Goal: Task Accomplishment & Management: Manage account settings

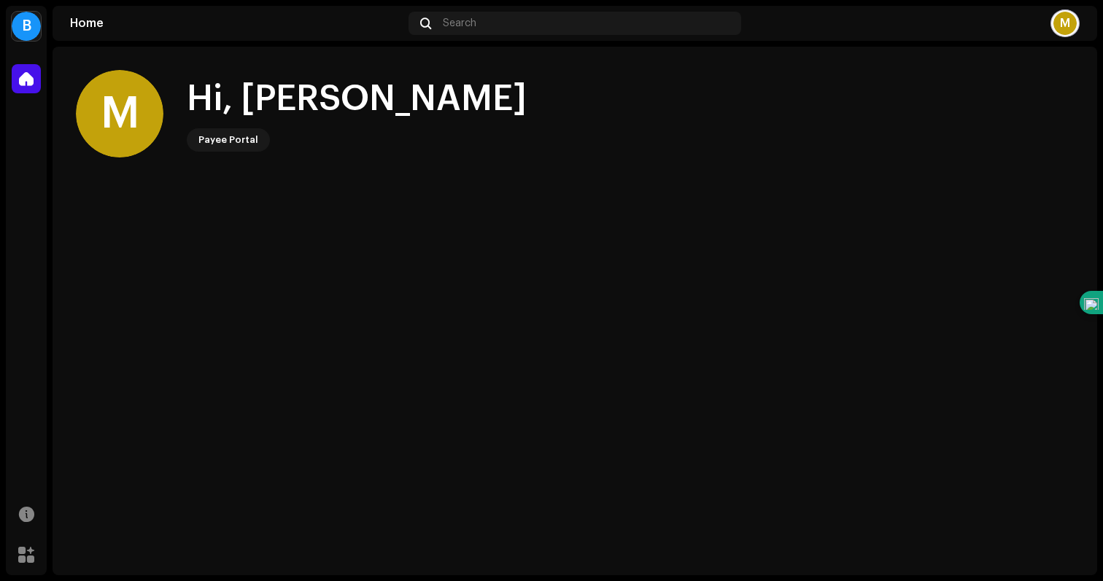
click at [244, 144] on div "Payee Portal" at bounding box center [228, 140] width 60 height 18
click at [231, 138] on div "Payee Portal" at bounding box center [228, 140] width 60 height 18
click at [28, 83] on span at bounding box center [26, 79] width 15 height 12
click at [27, 23] on div "B" at bounding box center [26, 26] width 29 height 29
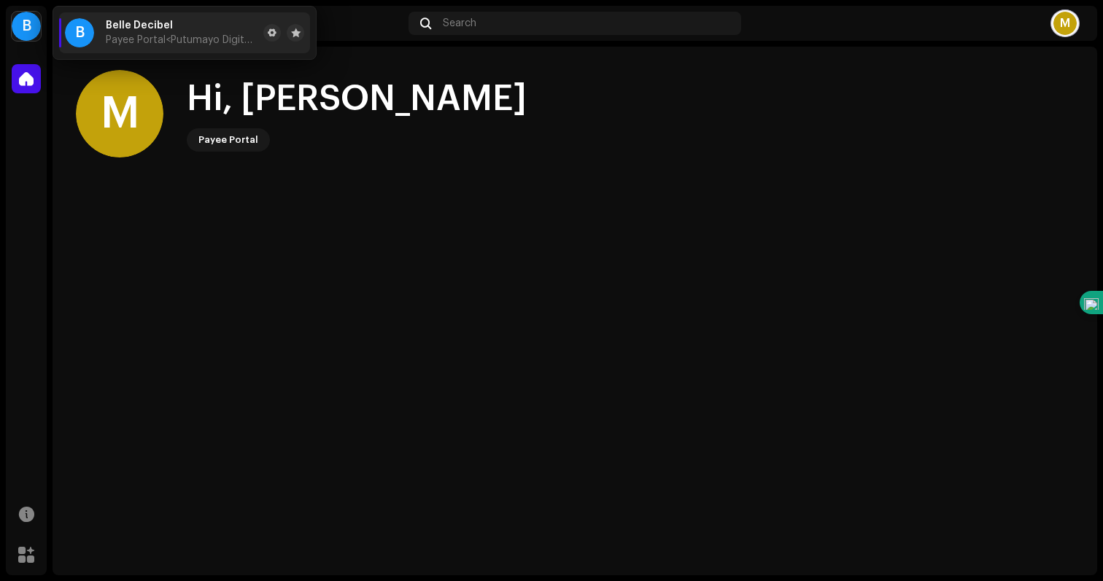
click at [179, 35] on span "<Putumayo Digital Media LLC>" at bounding box center [238, 40] width 144 height 10
click at [298, 128] on div "Payee Portal" at bounding box center [357, 139] width 340 height 23
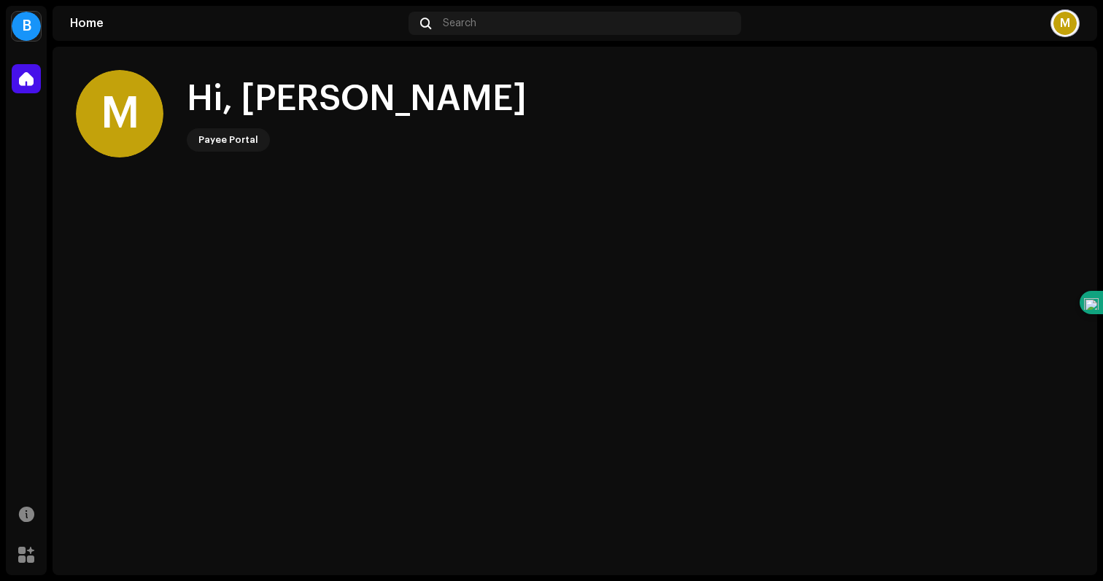
click at [1053, 20] on div "M" at bounding box center [1064, 23] width 23 height 23
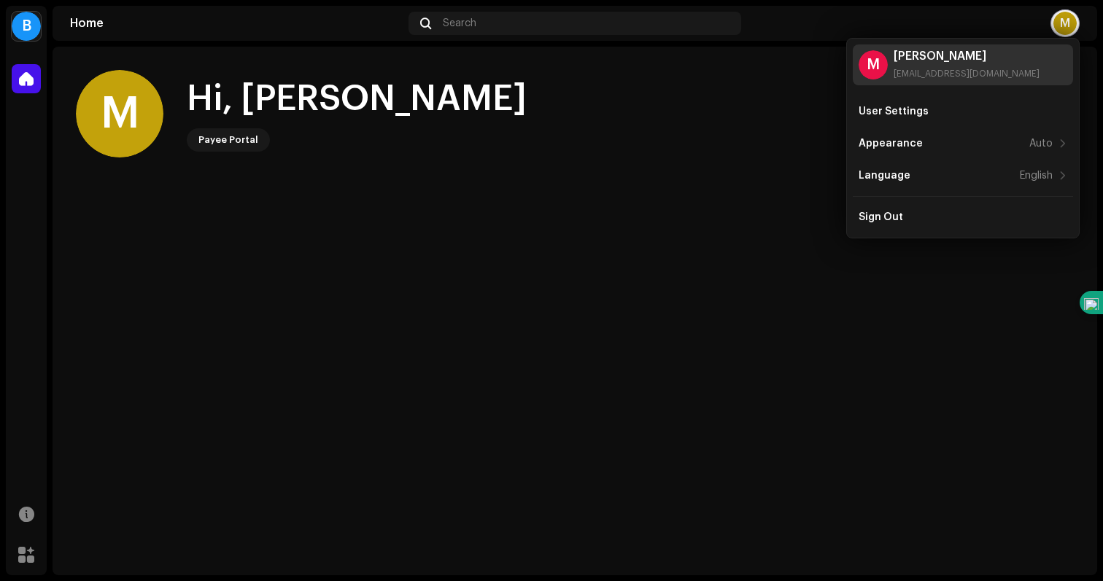
click at [966, 69] on div "[EMAIL_ADDRESS][DOMAIN_NAME]" at bounding box center [966, 74] width 146 height 12
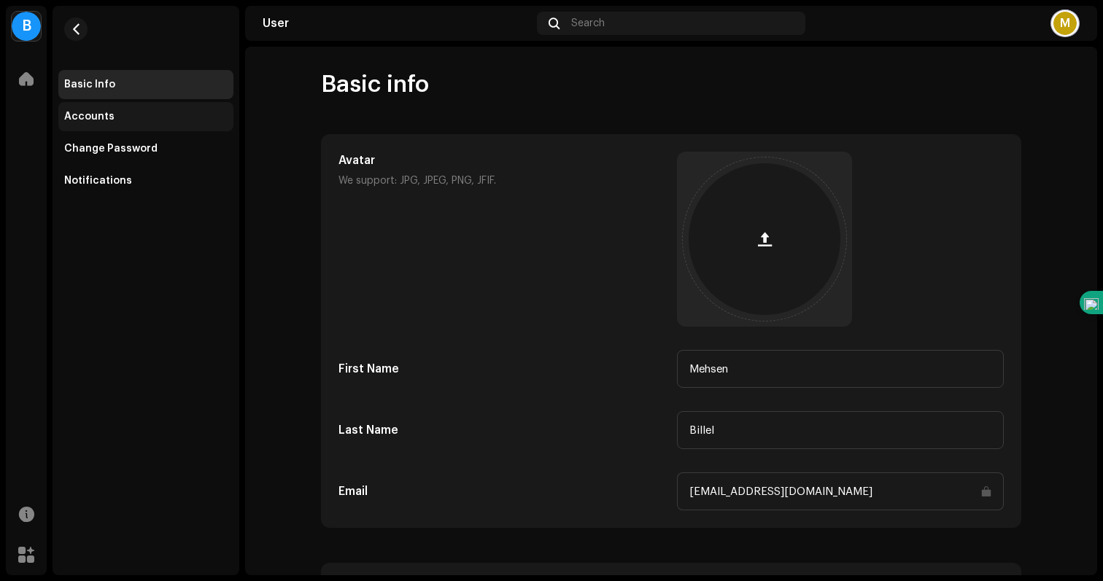
click at [94, 109] on div "Accounts" at bounding box center [145, 116] width 175 height 29
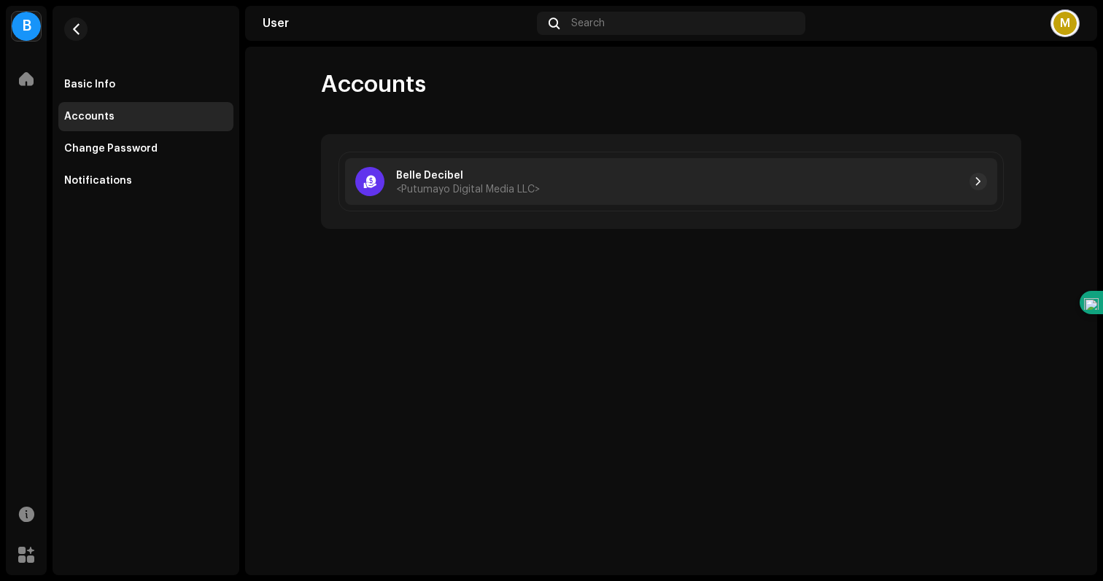
click at [556, 186] on div at bounding box center [763, 182] width 447 height 18
click at [974, 189] on button "button" at bounding box center [978, 182] width 18 height 18
click at [982, 182] on button "button" at bounding box center [978, 182] width 18 height 18
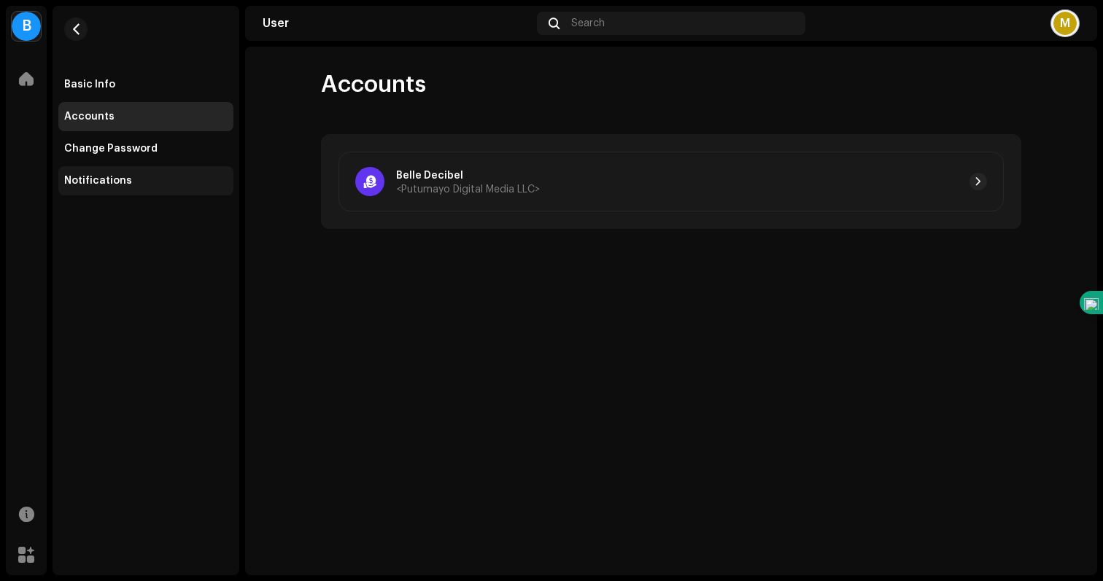
click at [101, 179] on div "Notifications" at bounding box center [98, 181] width 68 height 12
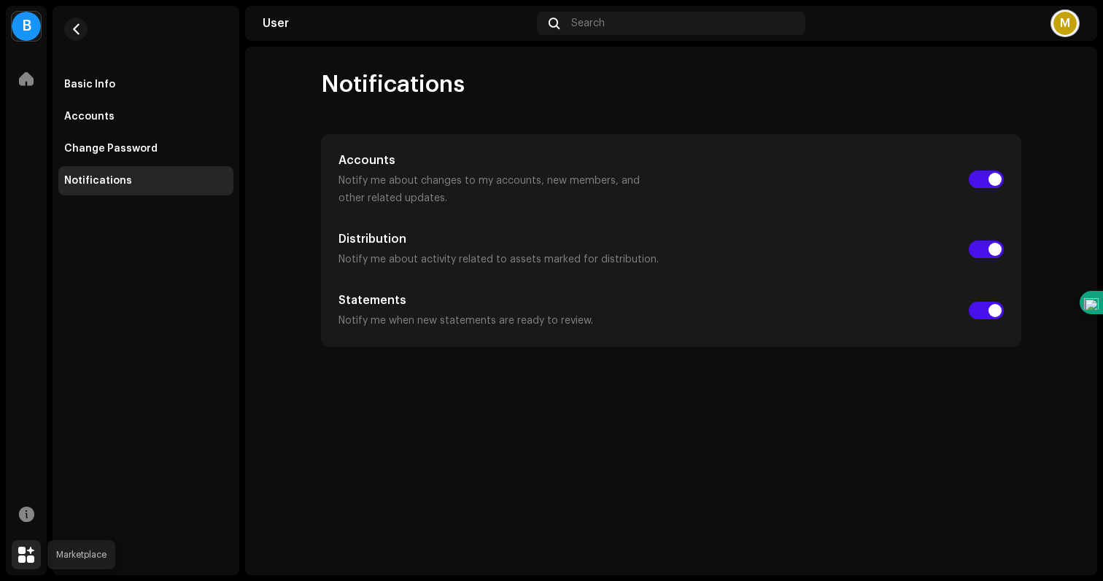
click at [19, 563] on div at bounding box center [26, 554] width 29 height 29
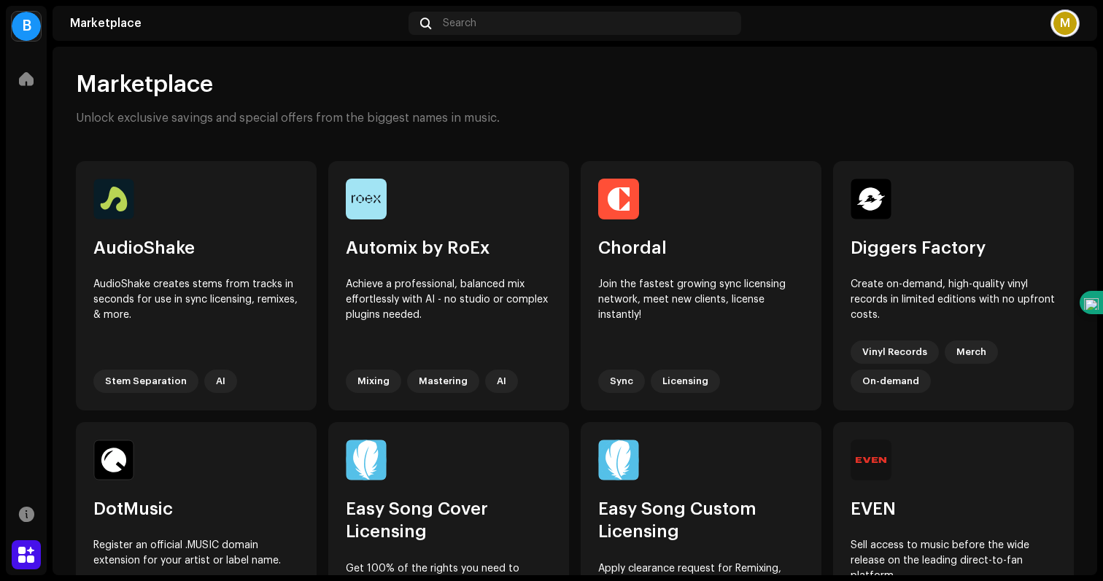
click at [25, 36] on div "B" at bounding box center [26, 26] width 29 height 29
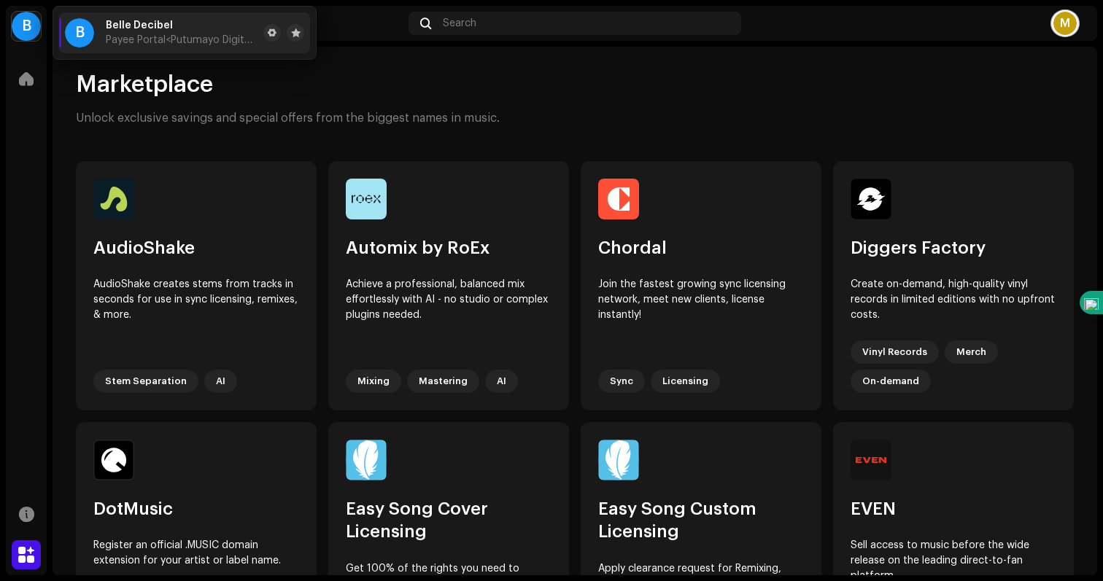
click at [109, 44] on span "Payee Portal <Putumayo Digital Media LLC>" at bounding box center [182, 40] width 152 height 12
click at [118, 30] on span "Belle Decibel" at bounding box center [139, 26] width 67 height 12
click at [91, 31] on div "B" at bounding box center [79, 32] width 29 height 29
click at [82, 31] on div "B" at bounding box center [79, 32] width 29 height 29
click at [215, 34] on span "Payee Portal <Putumayo Digital Media LLC>" at bounding box center [182, 40] width 152 height 12
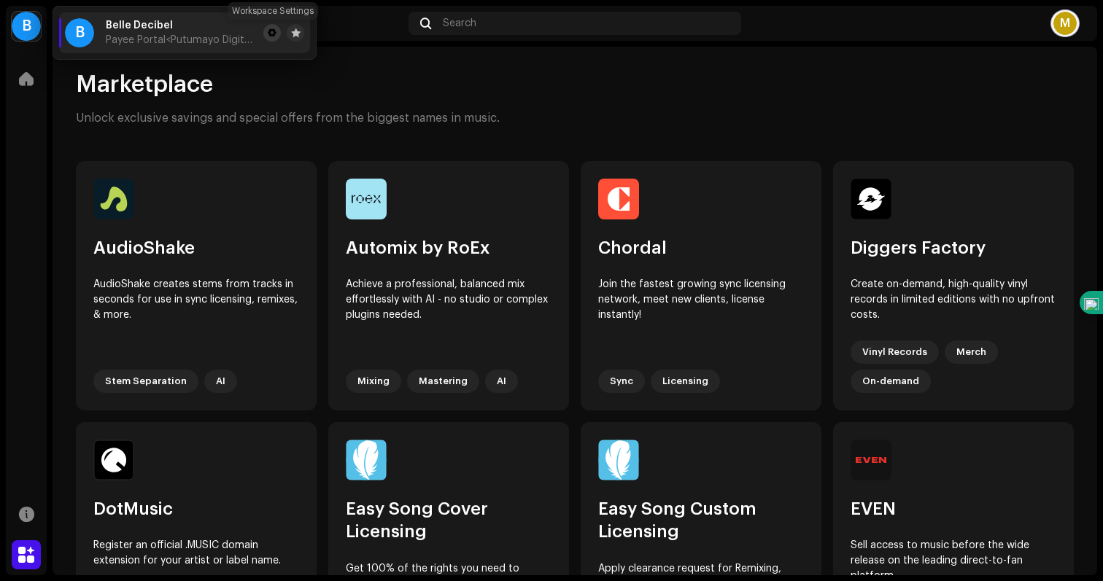
click at [268, 34] on span at bounding box center [272, 33] width 9 height 12
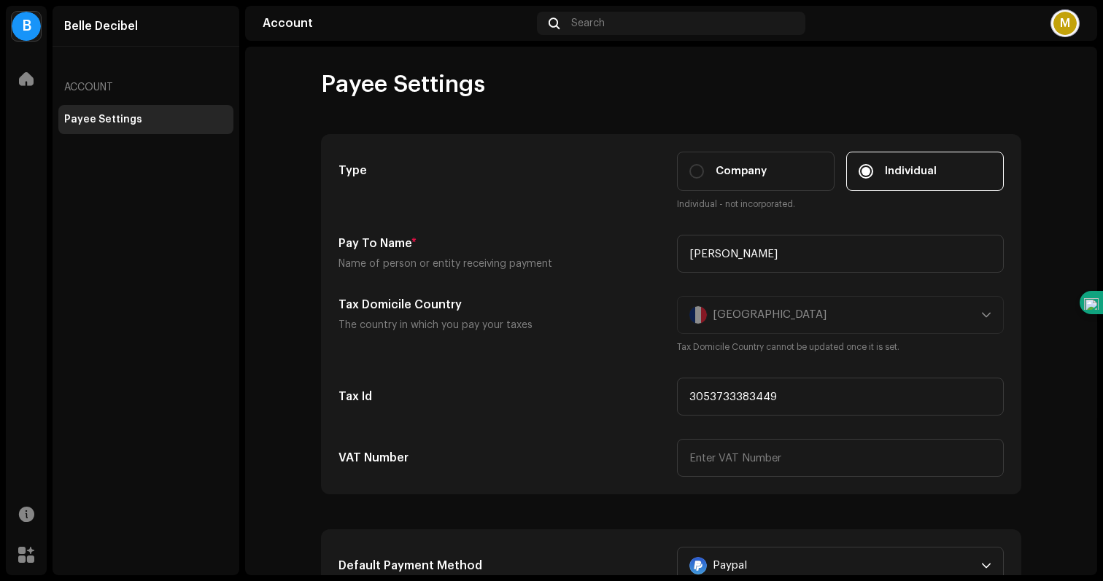
click at [16, 27] on div "B" at bounding box center [26, 26] width 29 height 29
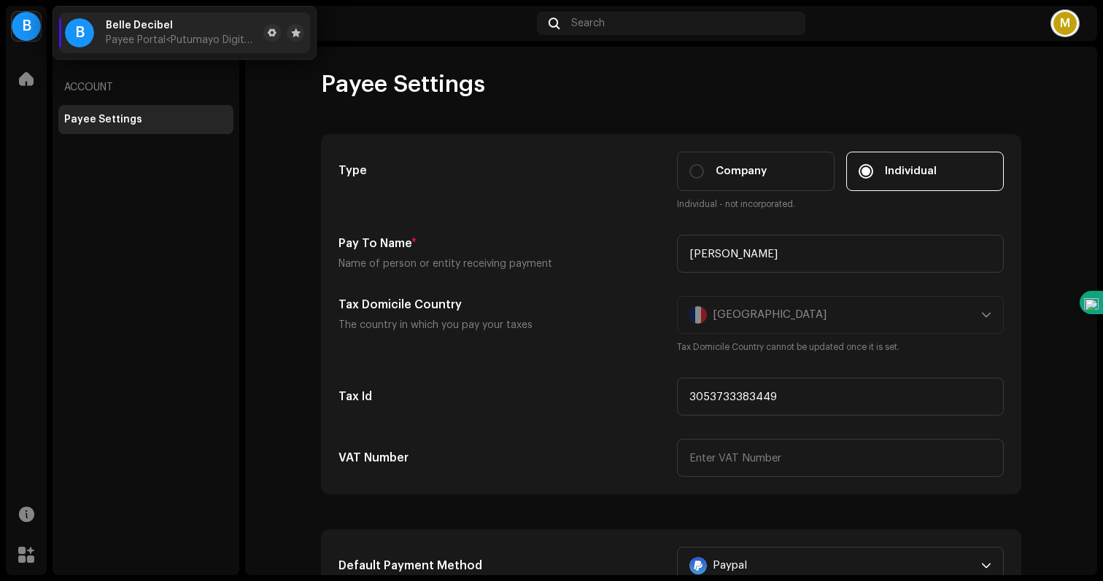
click at [240, 212] on div "B Belle Decibel Home Resources Marketplace Belle Decibel Account Payee Settings…" at bounding box center [551, 290] width 1103 height 581
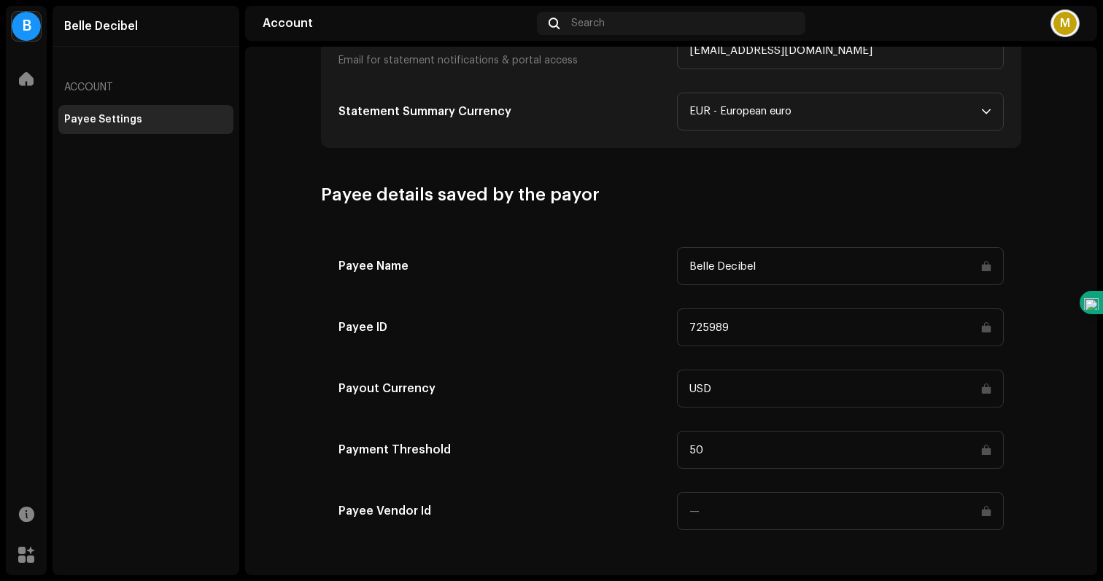
scroll to position [692, 0]
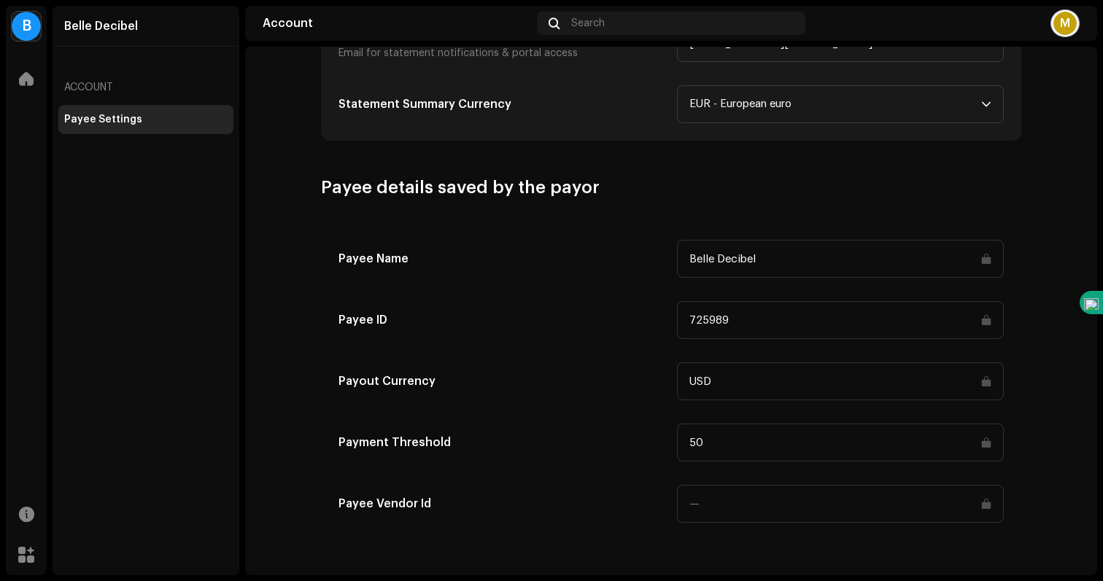
click at [721, 377] on input "USD" at bounding box center [840, 381] width 327 height 38
click at [724, 387] on input "USD" at bounding box center [840, 381] width 327 height 38
click at [980, 384] on input "USD" at bounding box center [840, 381] width 327 height 38
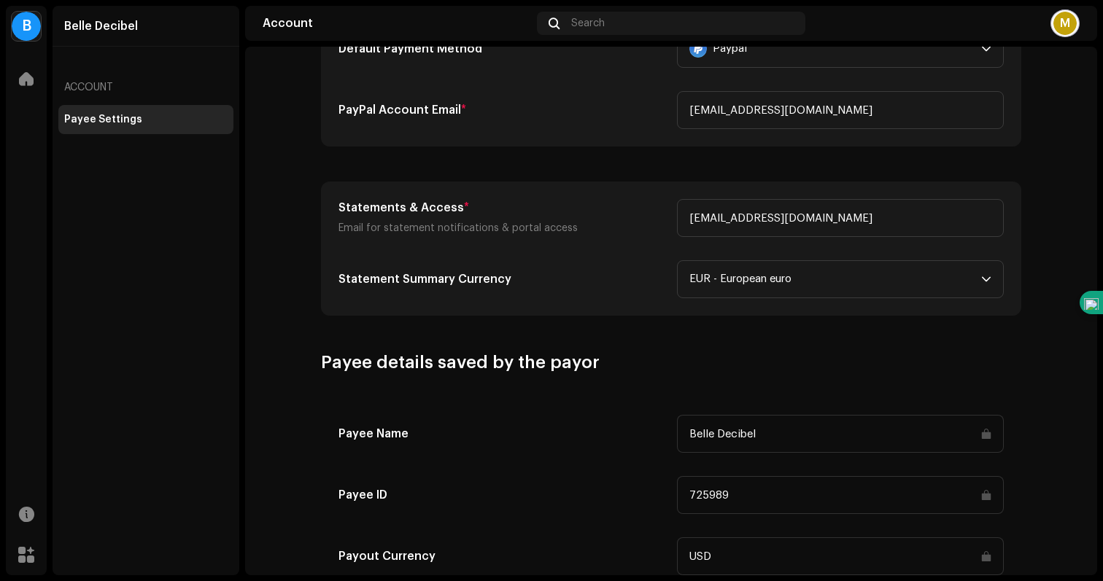
scroll to position [465, 0]
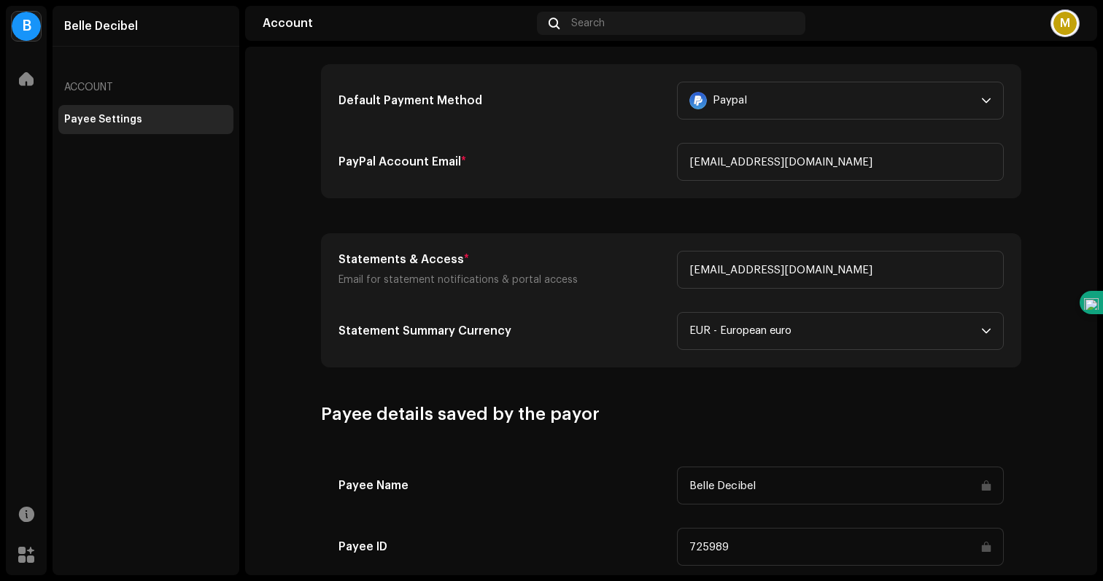
click at [112, 79] on div "Account" at bounding box center [145, 87] width 175 height 35
click at [94, 86] on div "Account" at bounding box center [145, 87] width 175 height 35
click at [27, 82] on span at bounding box center [26, 79] width 15 height 12
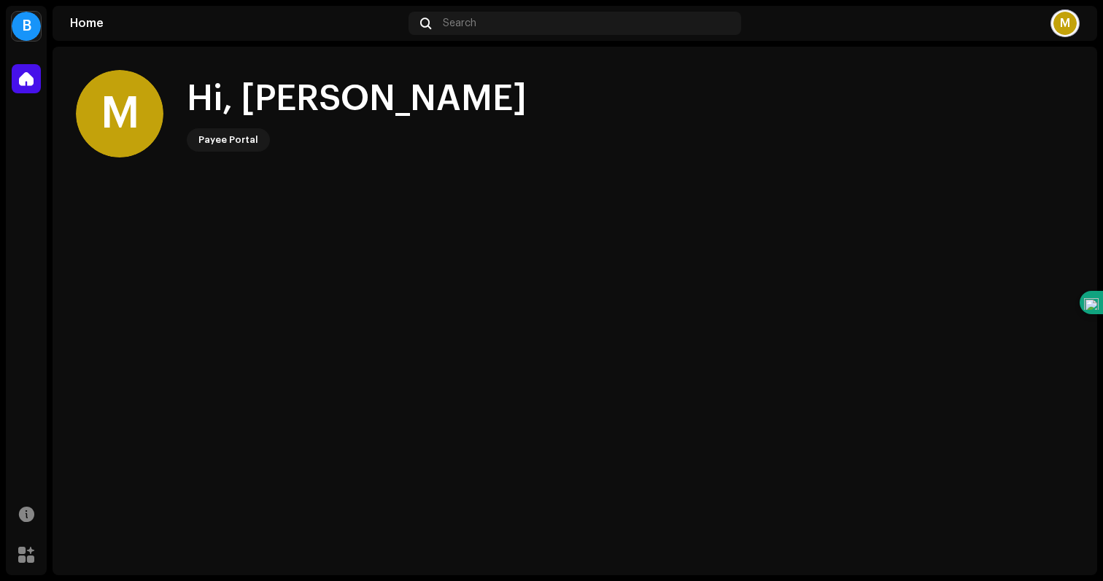
click at [128, 122] on div "M" at bounding box center [120, 114] width 88 height 88
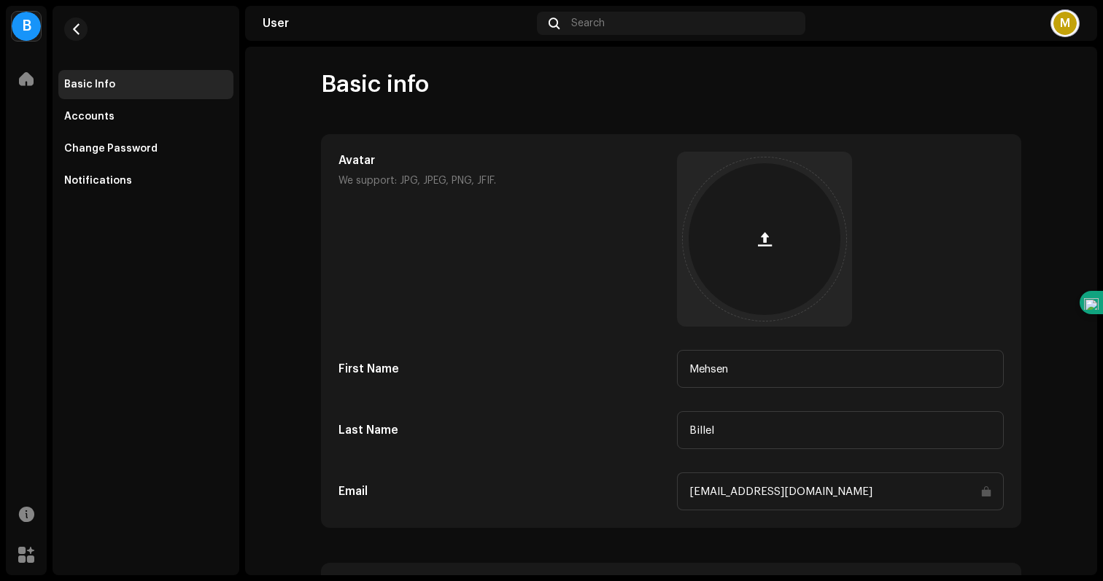
click at [20, 40] on re-a-cover "B" at bounding box center [26, 26] width 29 height 29
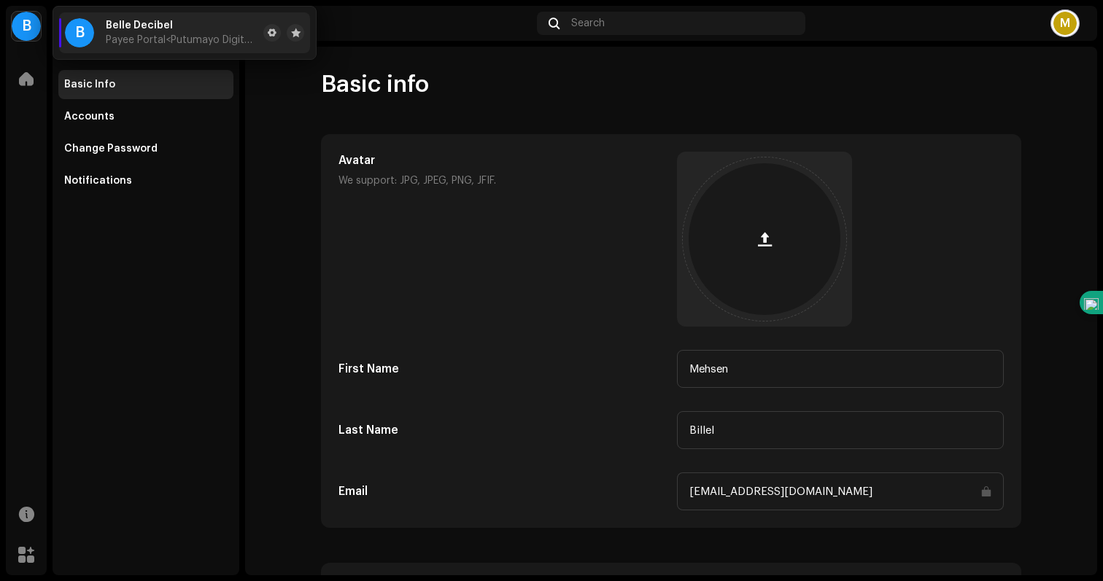
click at [17, 98] on div "Home" at bounding box center [26, 78] width 41 height 41
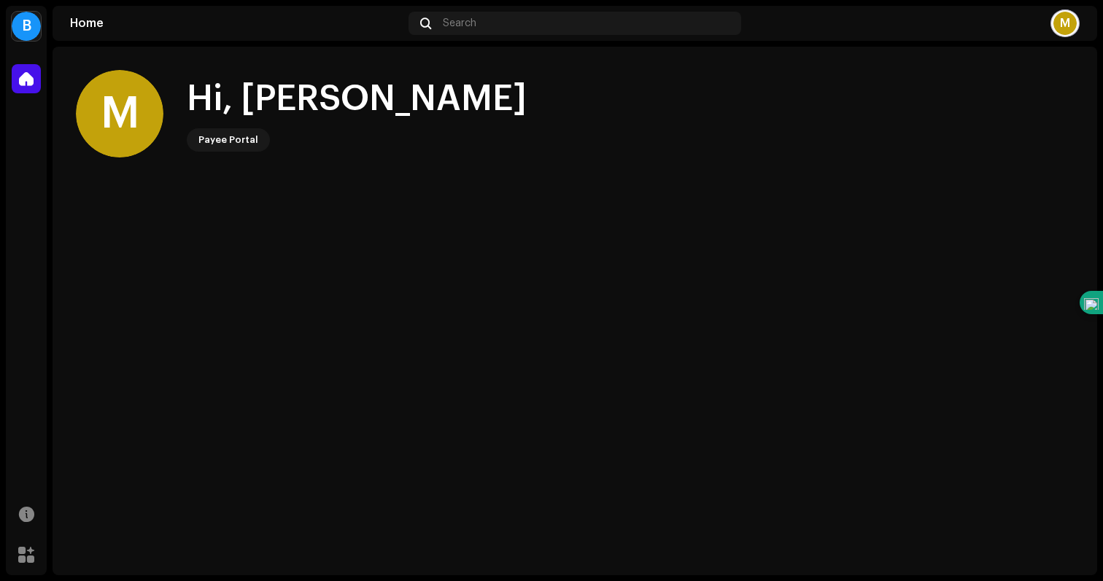
click at [17, 88] on div at bounding box center [26, 78] width 29 height 29
